Goal: Task Accomplishment & Management: Manage account settings

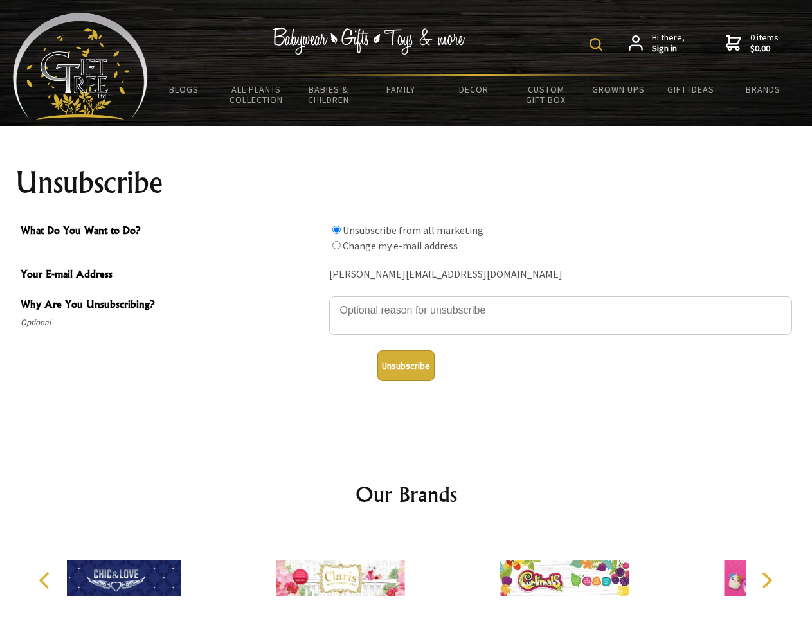
click at [598, 44] on img at bounding box center [596, 44] width 13 height 13
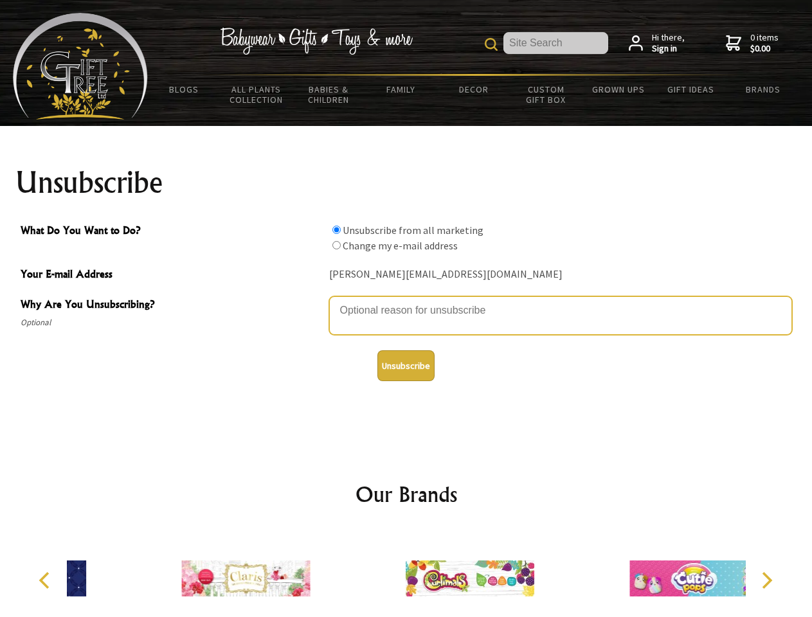
click at [406, 301] on textarea "Why Are You Unsubscribing?" at bounding box center [560, 315] width 463 height 39
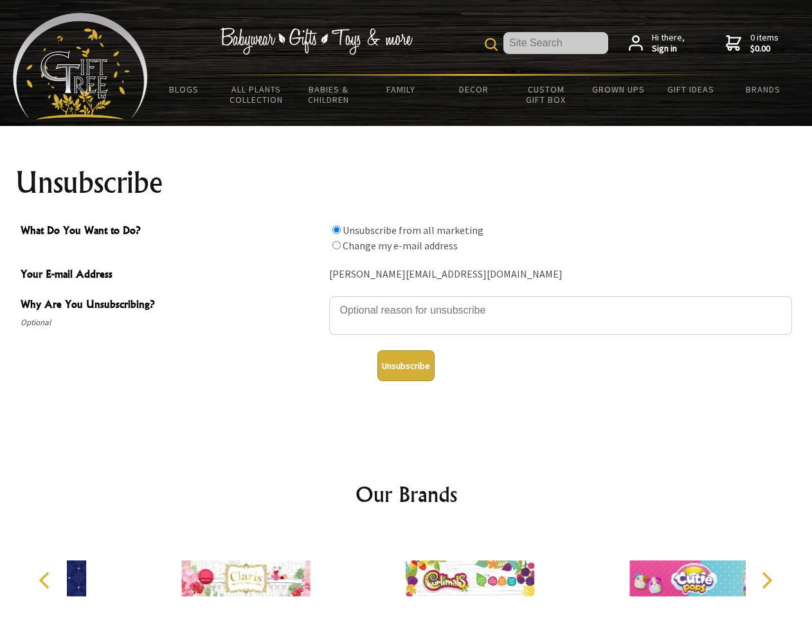
click at [336, 230] on input "What Do You Want to Do?" at bounding box center [336, 230] width 8 height 8
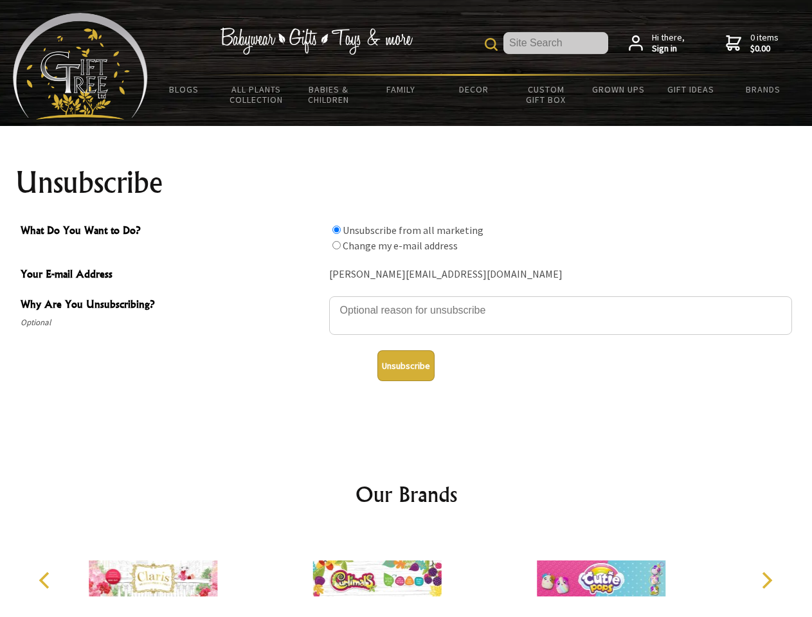
click at [336, 245] on input "What Do You Want to Do?" at bounding box center [336, 245] width 8 height 8
radio input "true"
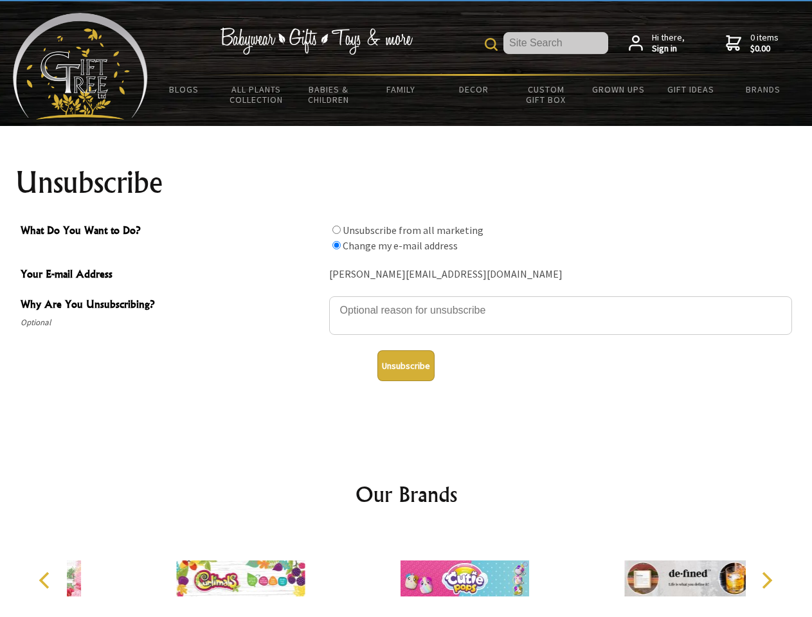
click at [406, 366] on button "Unsubscribe" at bounding box center [405, 365] width 57 height 31
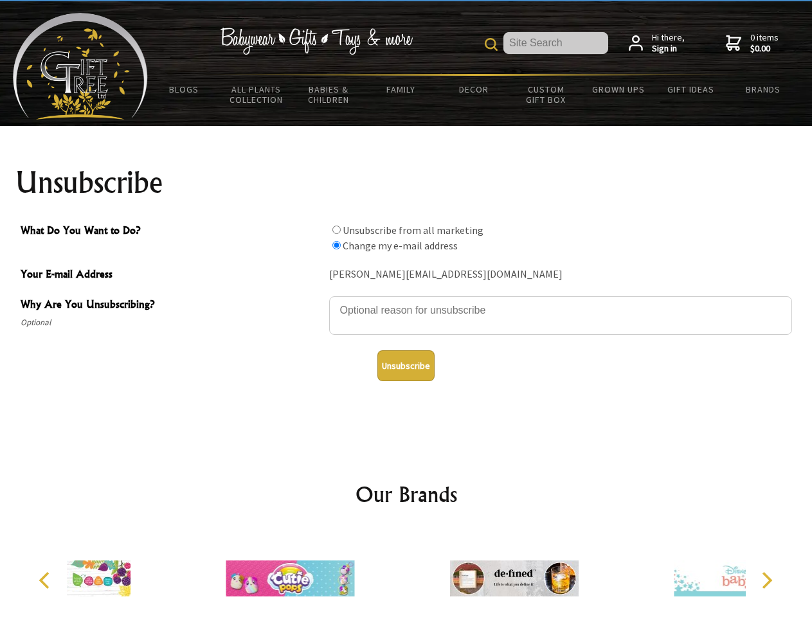
click at [406, 573] on div at bounding box center [514, 580] width 224 height 100
click at [46, 581] on icon "Previous" at bounding box center [45, 580] width 17 height 17
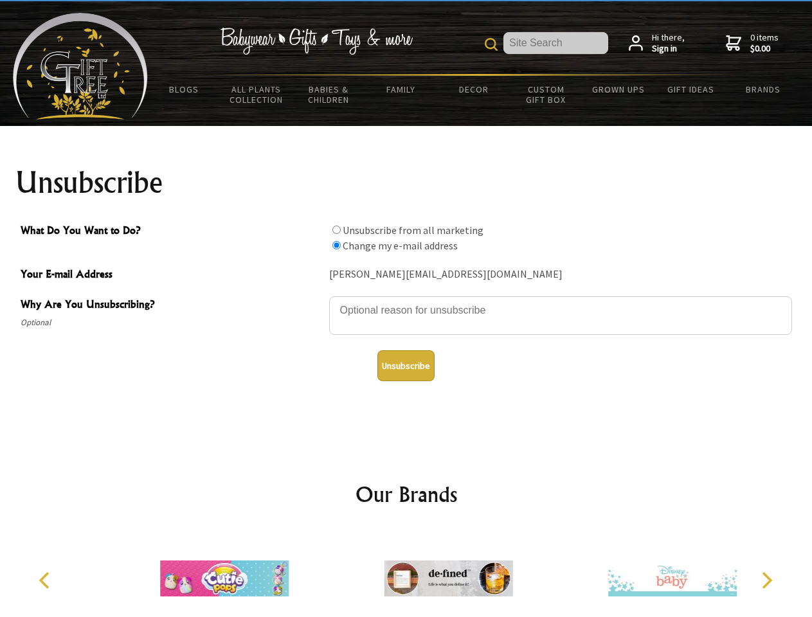
click at [766, 581] on icon "Next" at bounding box center [765, 580] width 17 height 17
